Goal: Information Seeking & Learning: Learn about a topic

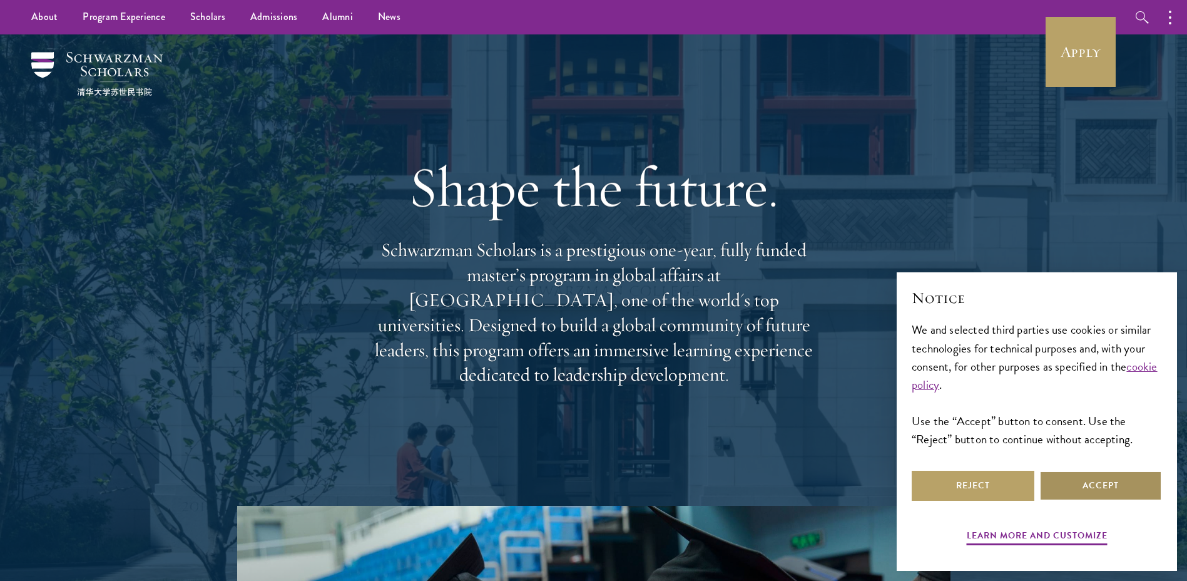
click at [1069, 486] on button "Accept" at bounding box center [1100, 486] width 123 height 30
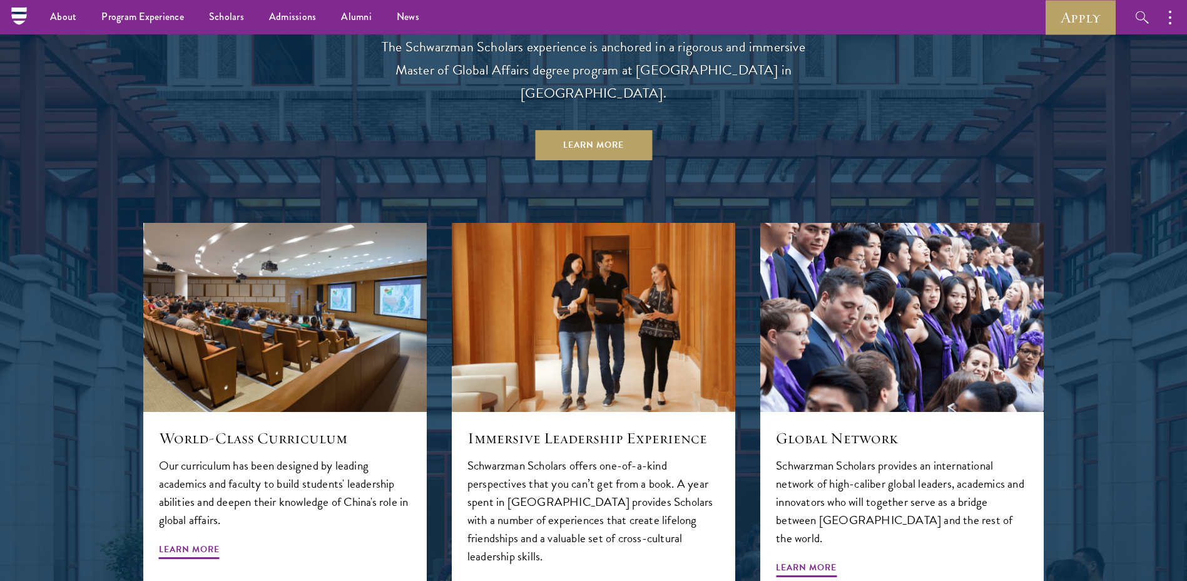
scroll to position [813, 0]
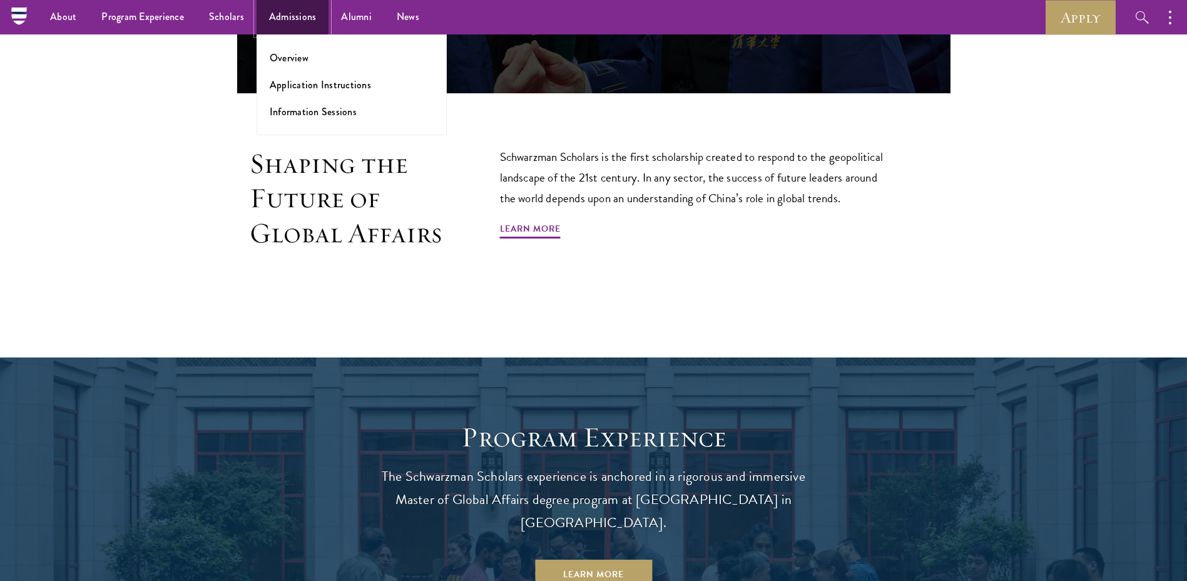
click at [303, 13] on link "Admissions" at bounding box center [293, 17] width 73 height 34
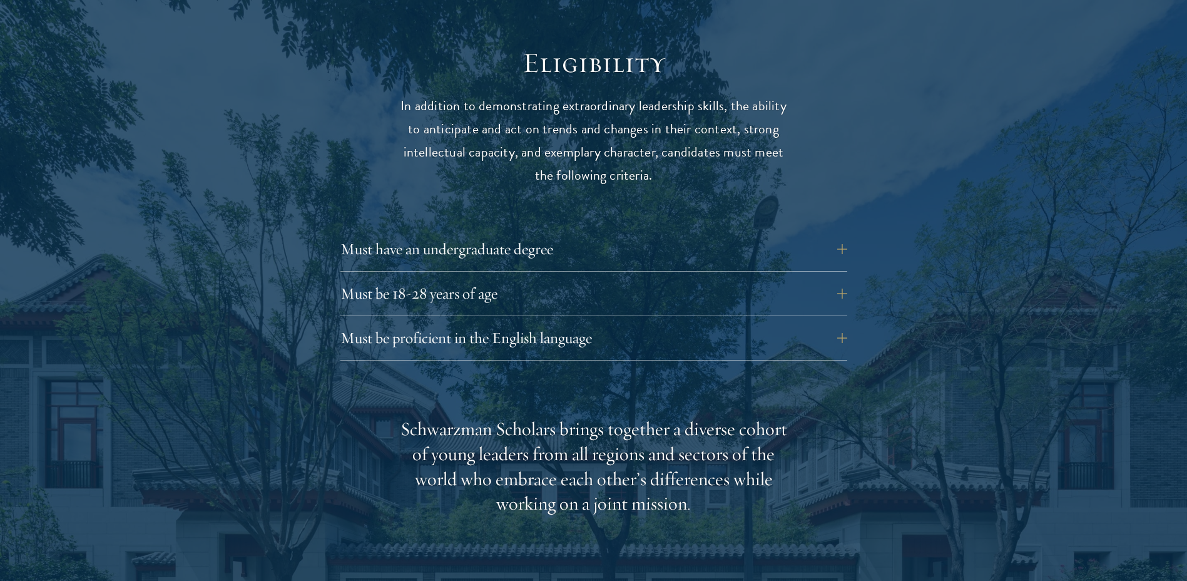
scroll to position [1627, 0]
click at [791, 322] on button "Must be proficient in the English language" at bounding box center [603, 337] width 507 height 30
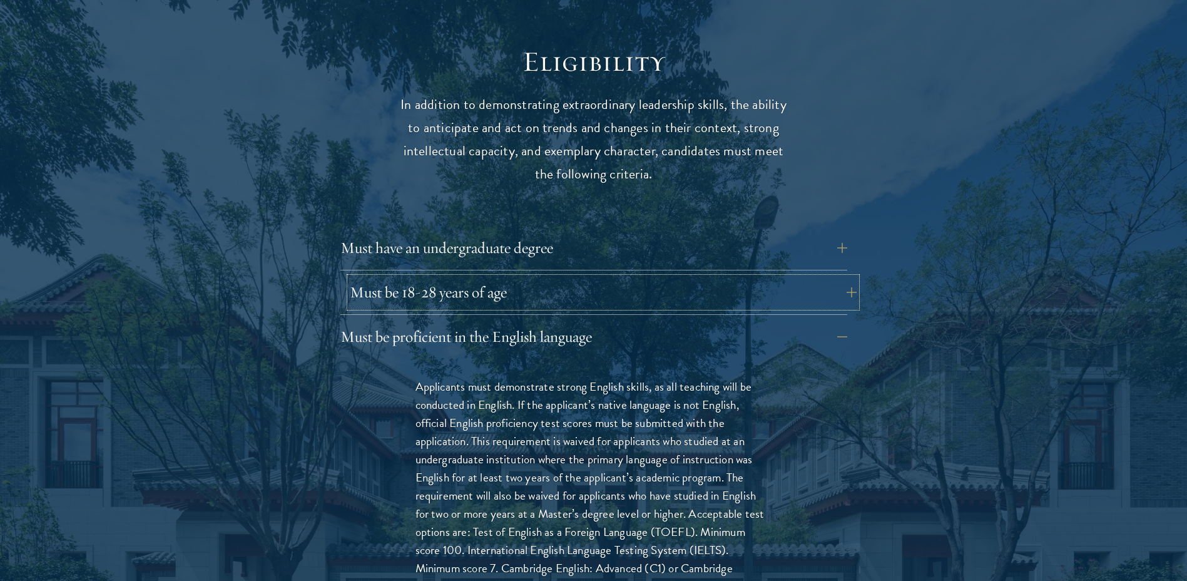
click at [856, 277] on button "Must be 18-28 years of age" at bounding box center [603, 292] width 507 height 30
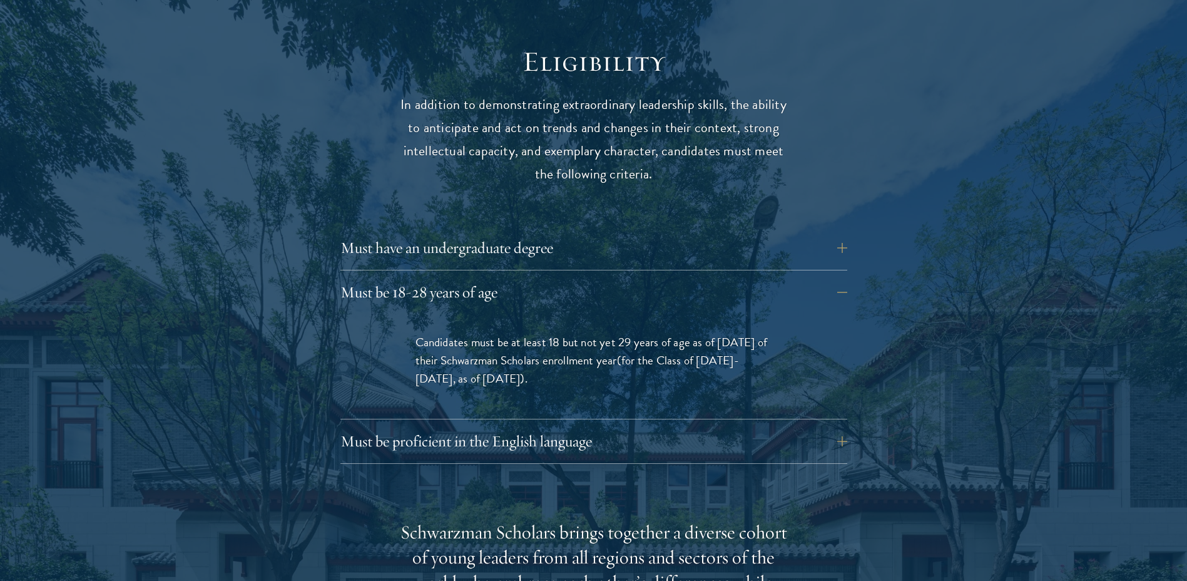
click at [847, 225] on div "Eligibility In addition to demonstrating extraordinary leadership skills, the a…" at bounding box center [594, 549] width 676 height 1010
click at [846, 233] on button "Must have an undergraduate degree" at bounding box center [603, 248] width 507 height 30
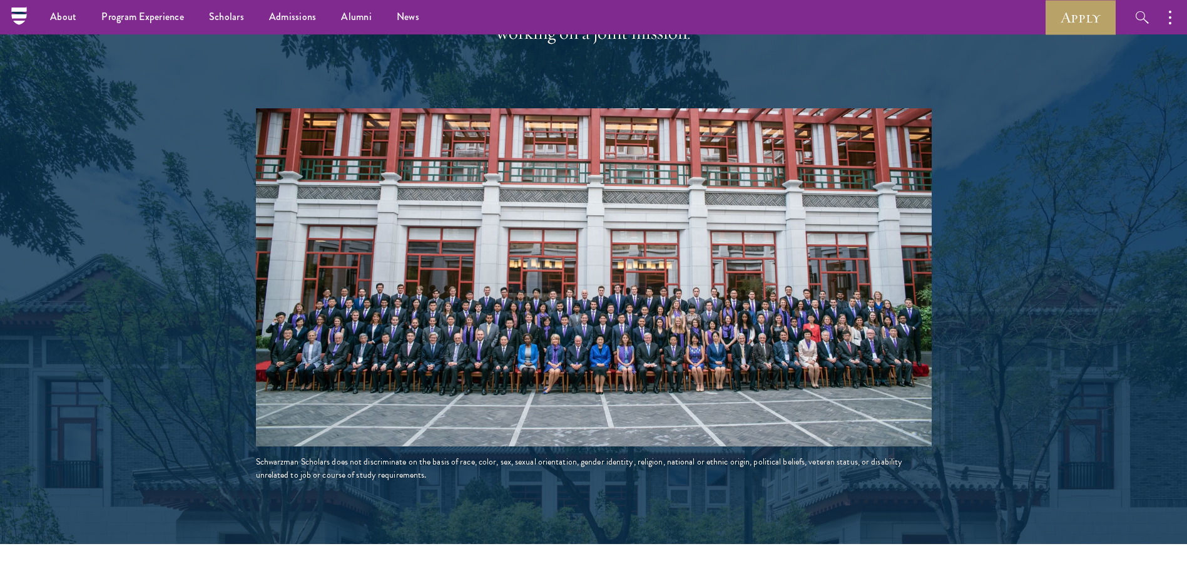
scroll to position [2252, 0]
